Goal: Obtain resource: Download file/media

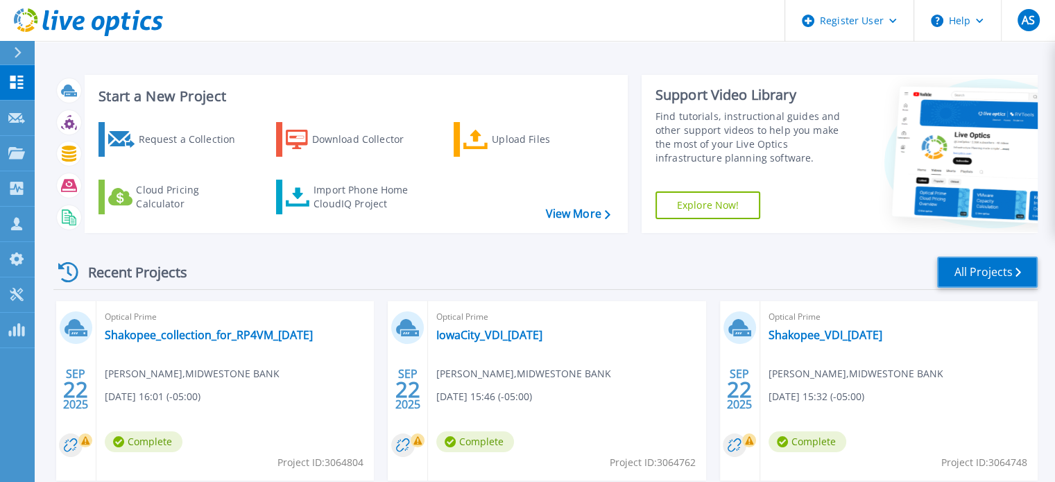
click at [979, 272] on link "All Projects" at bounding box center [987, 272] width 101 height 31
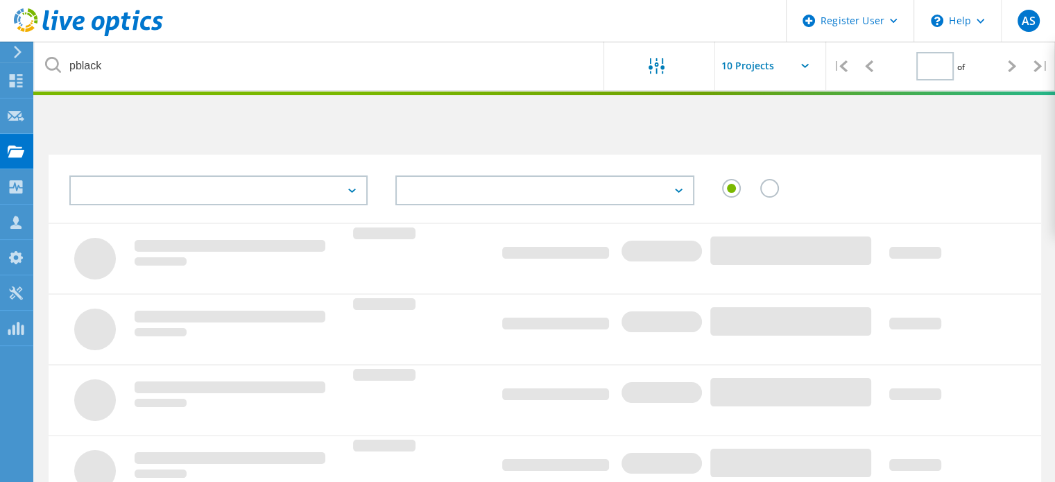
type input "1"
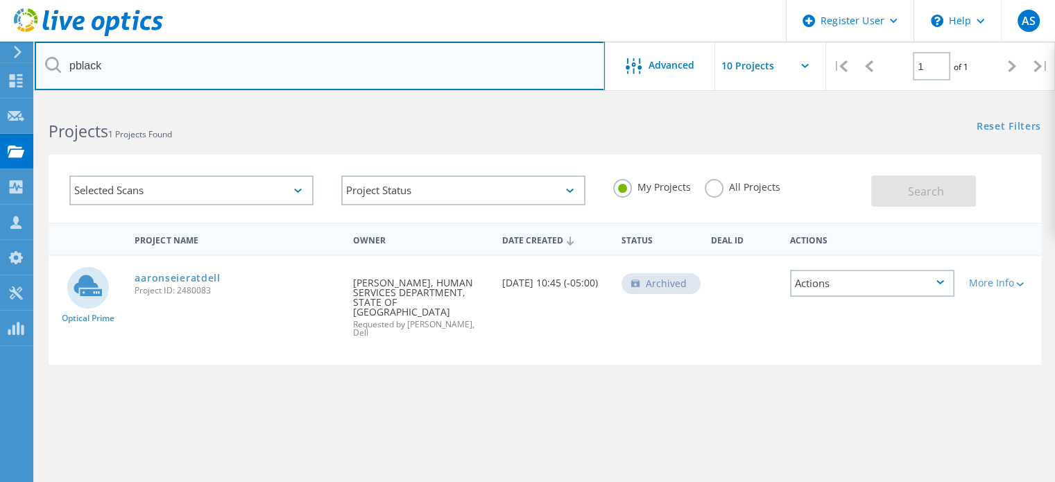
drag, startPoint x: 177, startPoint y: 74, endPoint x: 35, endPoint y: 60, distance: 142.8
click at [36, 60] on input "pblack" at bounding box center [320, 66] width 570 height 49
type input "n"
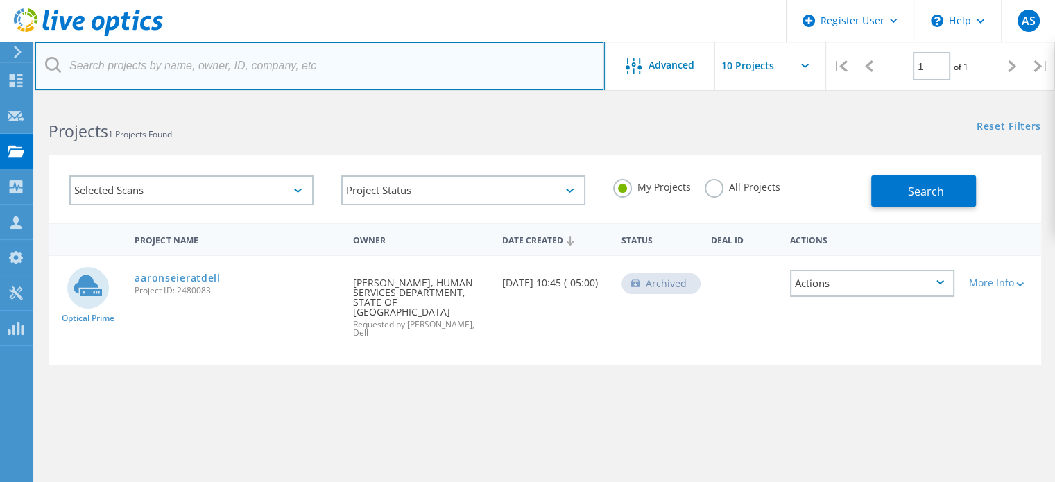
type input "w"
type input "midwest"
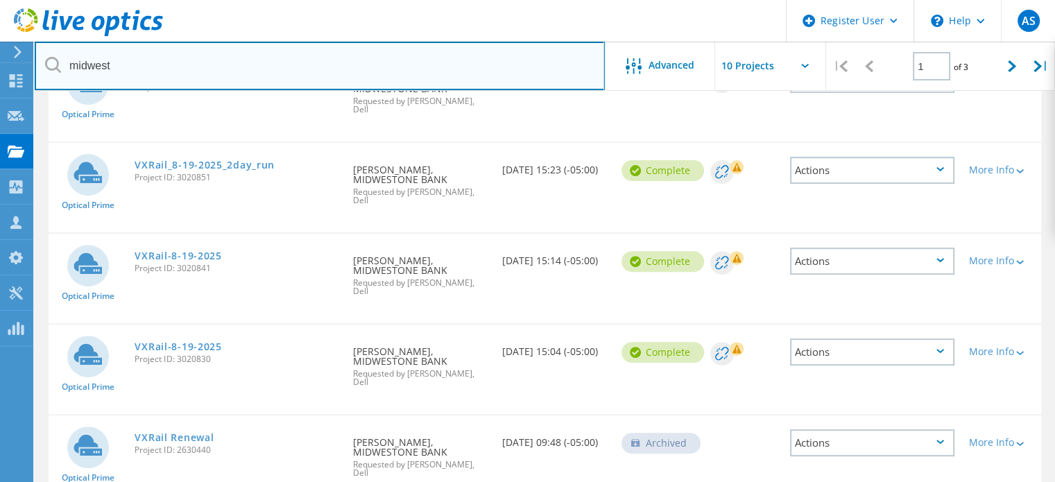
scroll to position [347, 0]
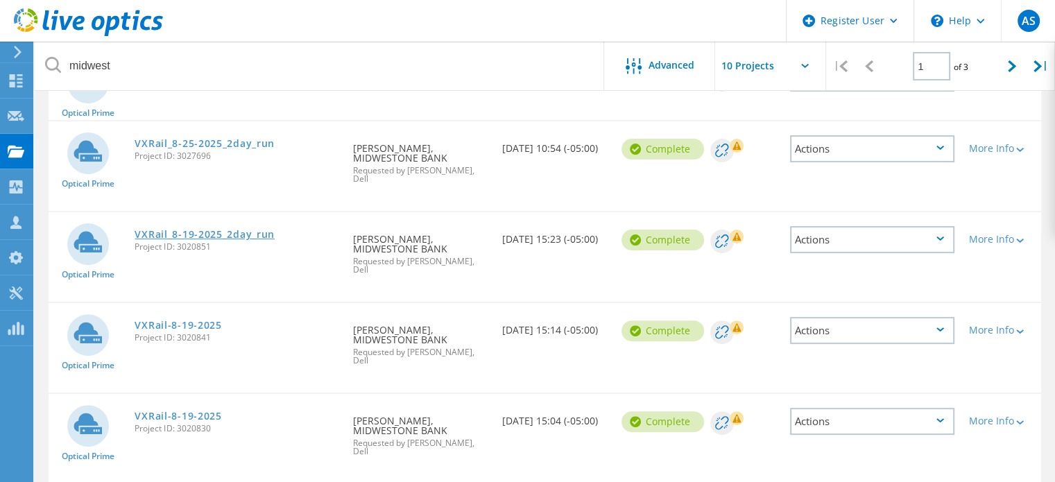
click at [248, 230] on link "VXRail_8-19-2025_2day_run" at bounding box center [205, 235] width 140 height 10
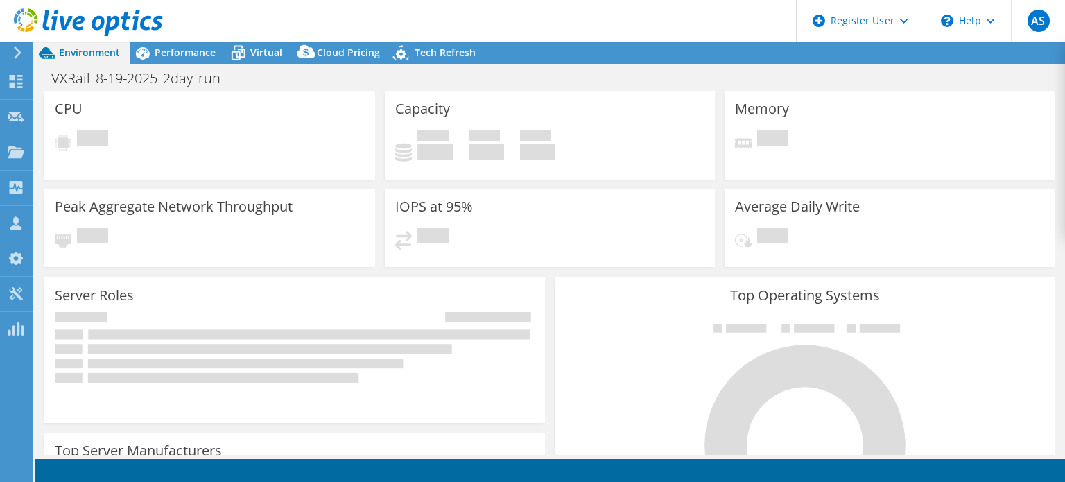
select select "USD"
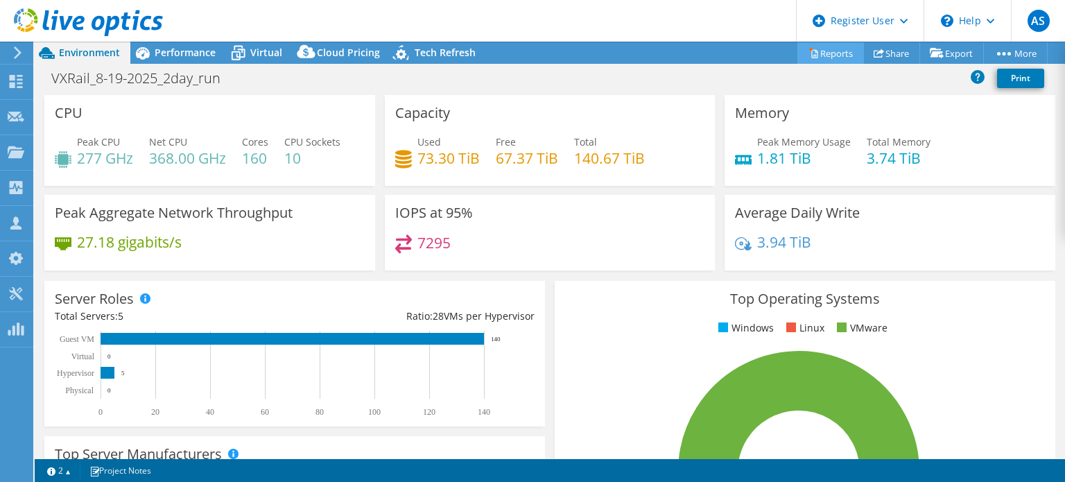
click at [838, 53] on link "Reports" at bounding box center [830, 52] width 67 height 21
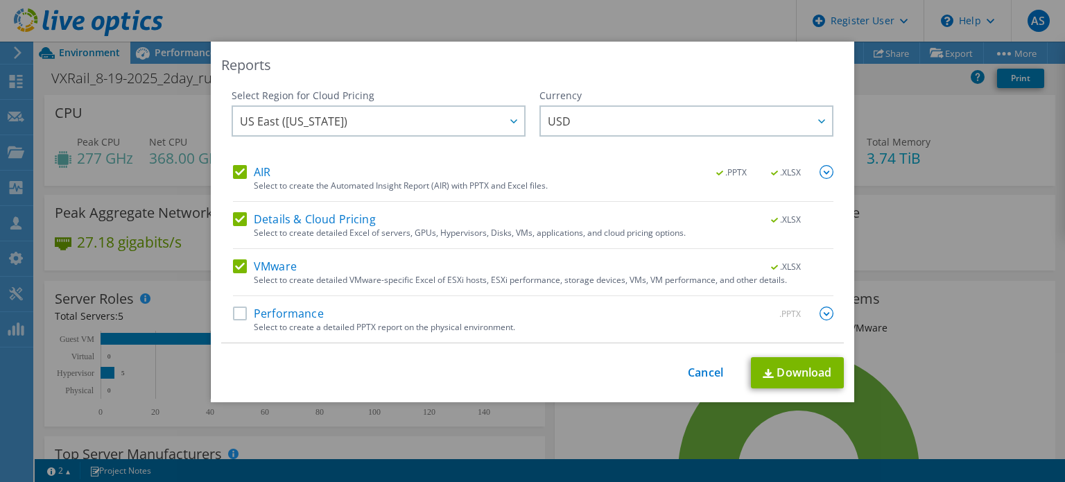
click at [241, 168] on label "AIR" at bounding box center [251, 172] width 37 height 14
click at [0, 0] on input "AIR" at bounding box center [0, 0] width 0 height 0
click at [233, 220] on label "Details & Cloud Pricing" at bounding box center [304, 219] width 143 height 14
click at [0, 0] on input "Details & Cloud Pricing" at bounding box center [0, 0] width 0 height 0
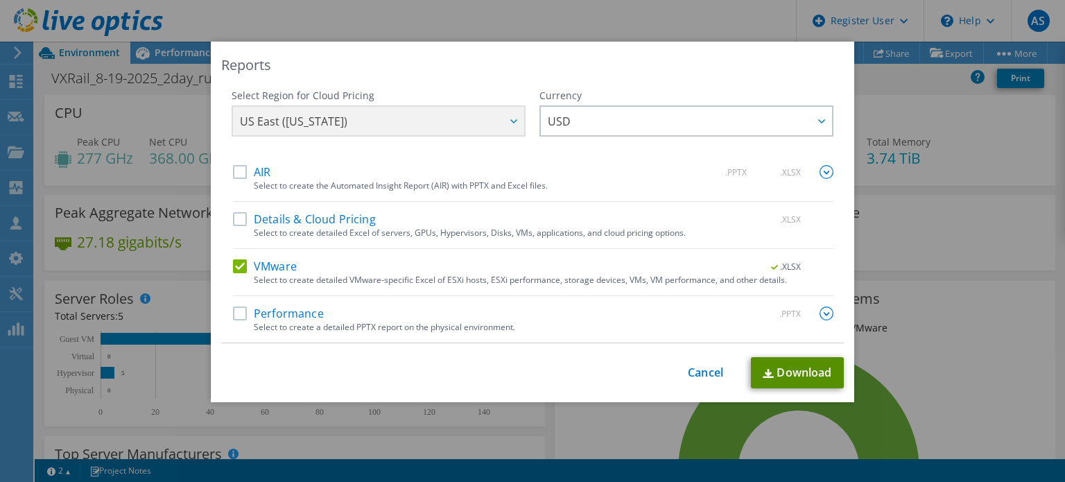
click at [813, 369] on link "Download" at bounding box center [797, 372] width 93 height 31
